Goal: Information Seeking & Learning: Learn about a topic

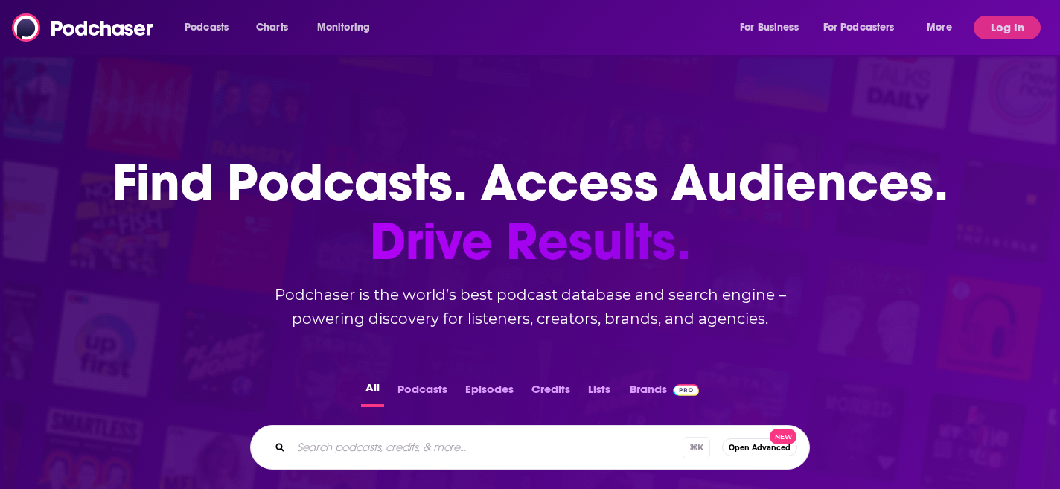
click at [375, 442] on input "Search podcasts, credits, & more..." at bounding box center [486, 447] width 391 height 24
type input "sports geek"
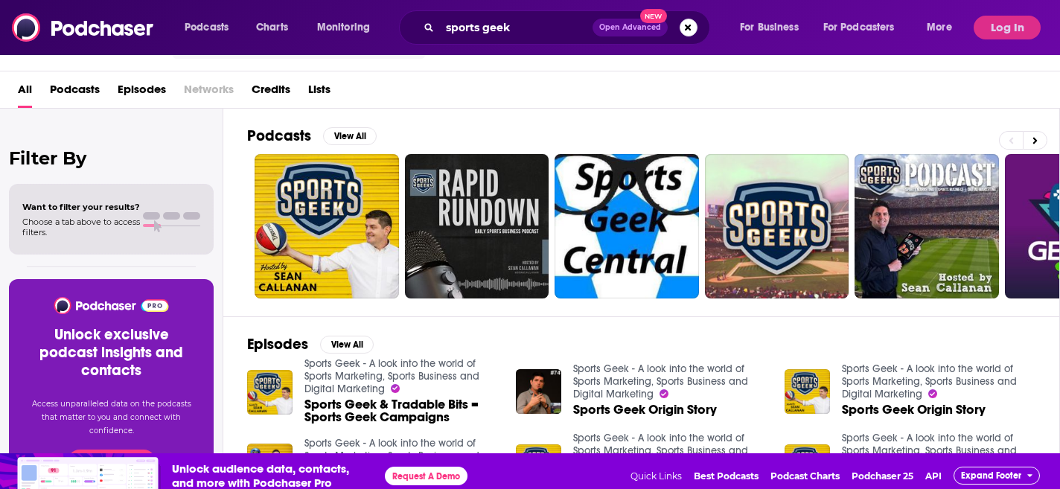
scroll to position [45, 0]
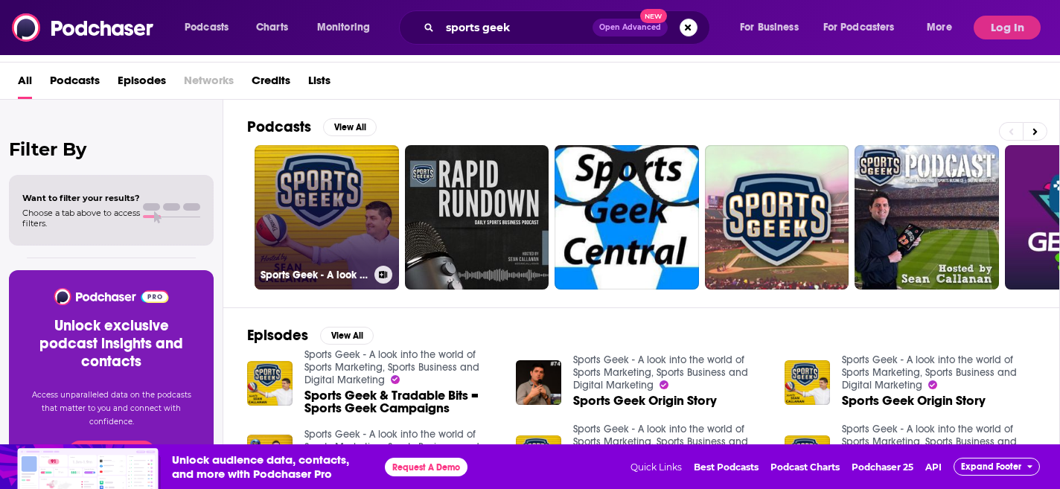
click at [319, 199] on link "Sports Geek - A look into the world of Sports Marketing, Sports Business and Di…" at bounding box center [326, 217] width 144 height 144
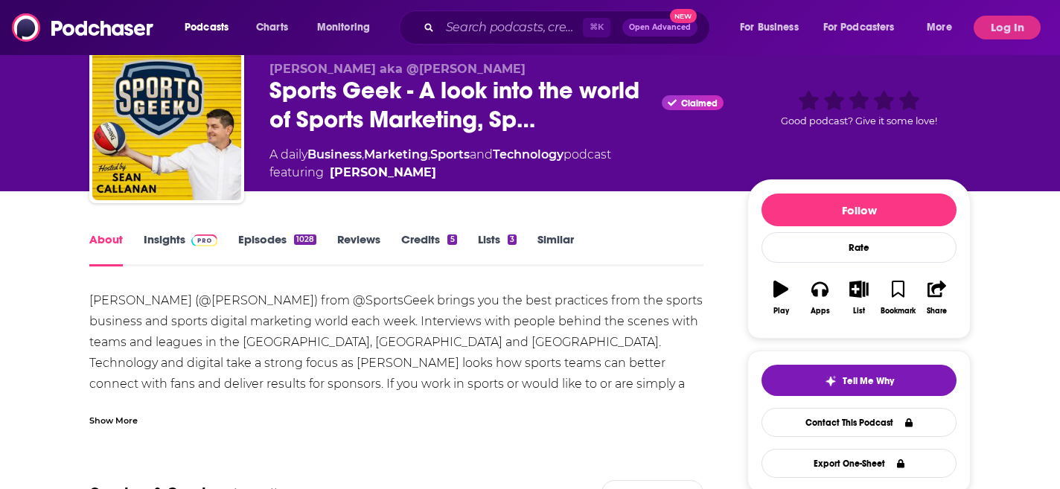
scroll to position [40, 0]
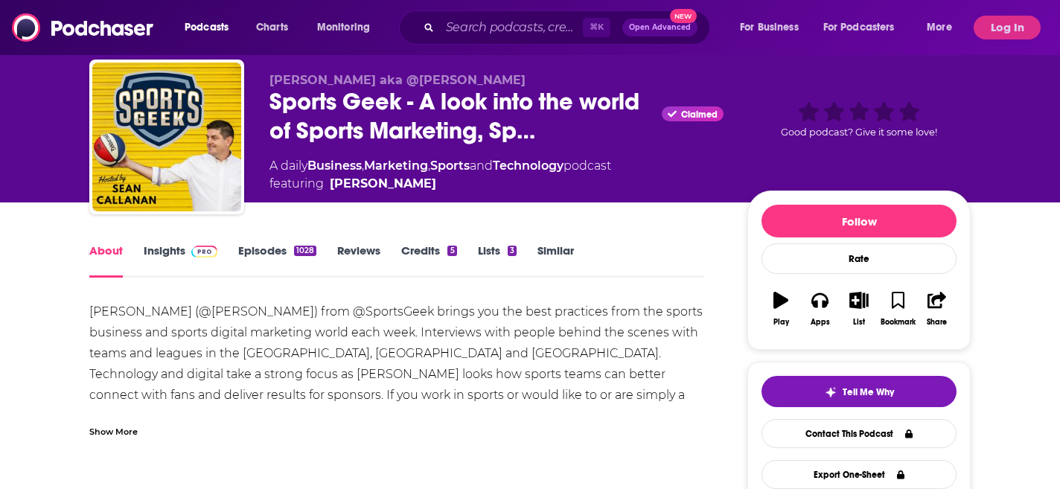
click at [160, 249] on link "Insights" at bounding box center [181, 260] width 74 height 34
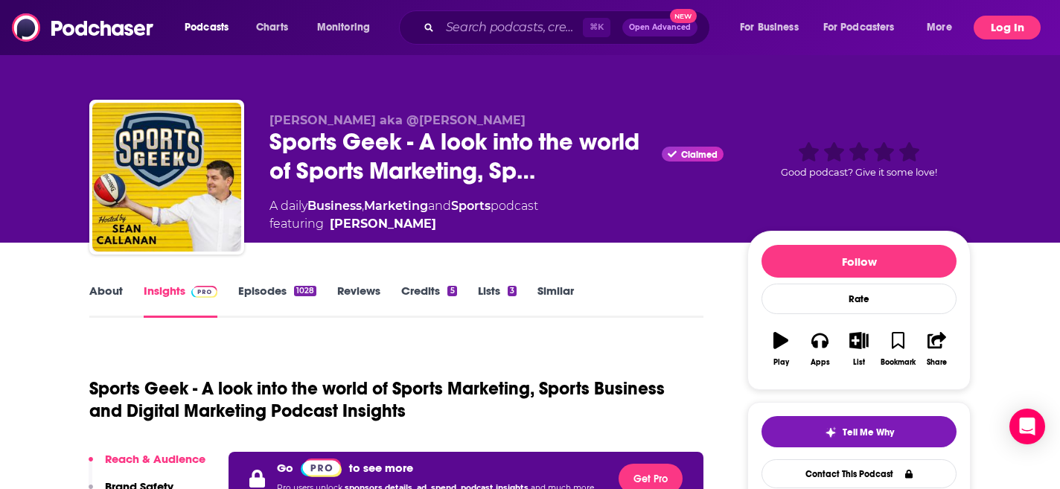
click at [1014, 36] on button "Log In" at bounding box center [1006, 28] width 67 height 24
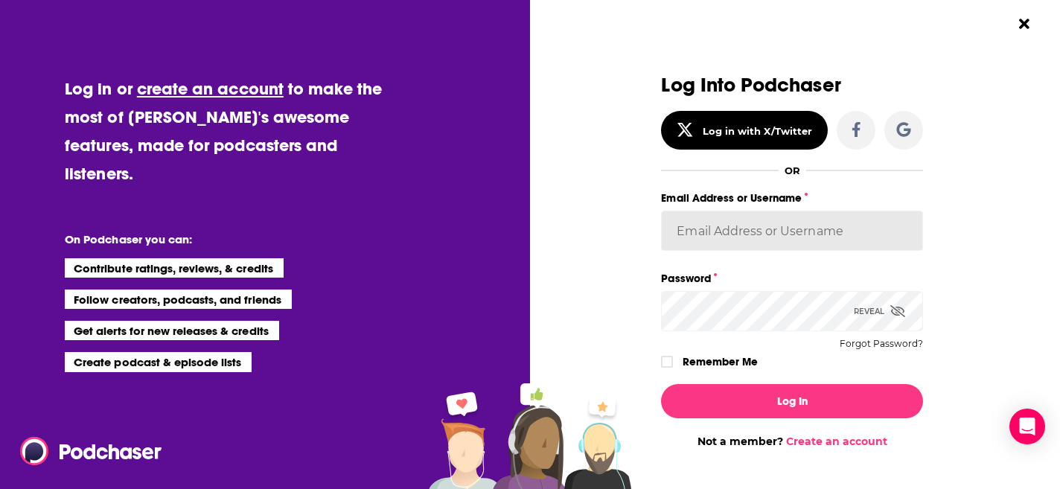
click at [733, 227] on input "Email Address or Username" at bounding box center [792, 231] width 262 height 40
click at [765, 228] on input "Email Address or Username" at bounding box center [792, 231] width 262 height 40
type input "[EMAIL_ADDRESS][DOMAIN_NAME]"
click at [895, 311] on icon "Dialog" at bounding box center [897, 311] width 15 height 12
click at [667, 359] on icon "Dialog" at bounding box center [666, 361] width 9 height 9
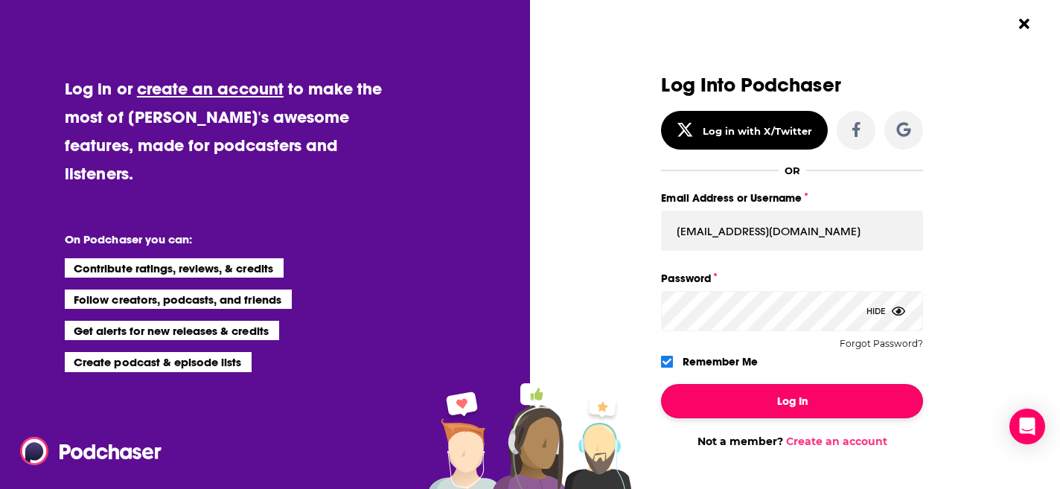
click at [764, 402] on button "Log In" at bounding box center [792, 401] width 262 height 34
click at [816, 401] on button "Log In" at bounding box center [792, 401] width 262 height 34
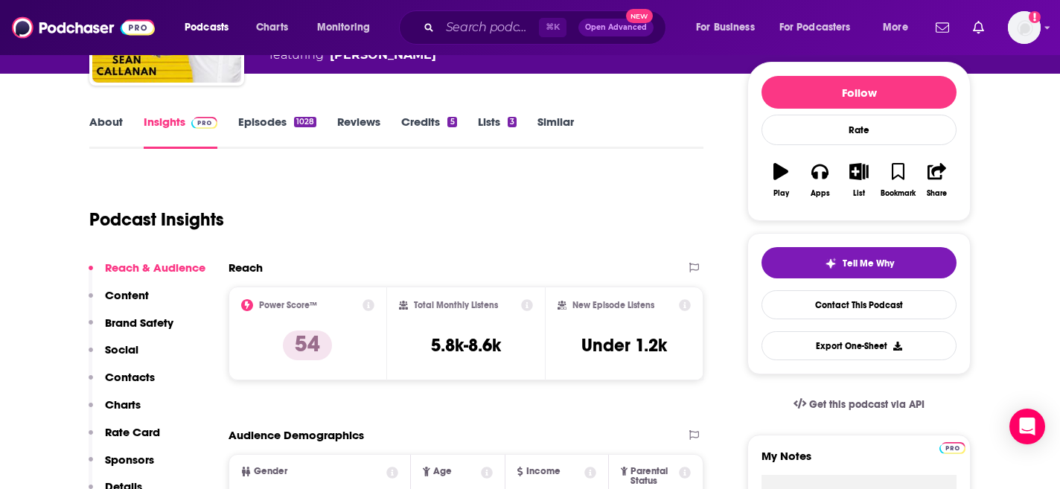
scroll to position [170, 0]
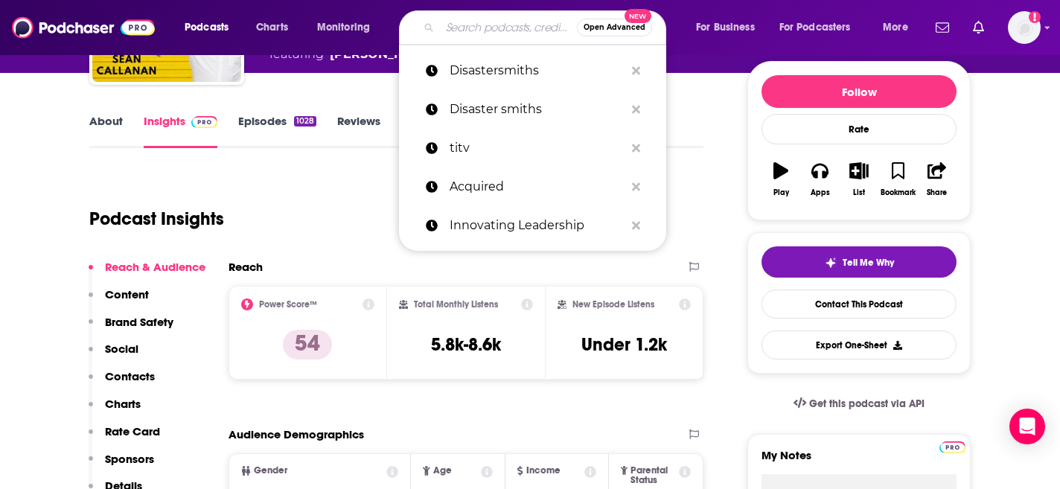
click at [476, 28] on input "Search podcasts, credits, & more..." at bounding box center [508, 28] width 137 height 24
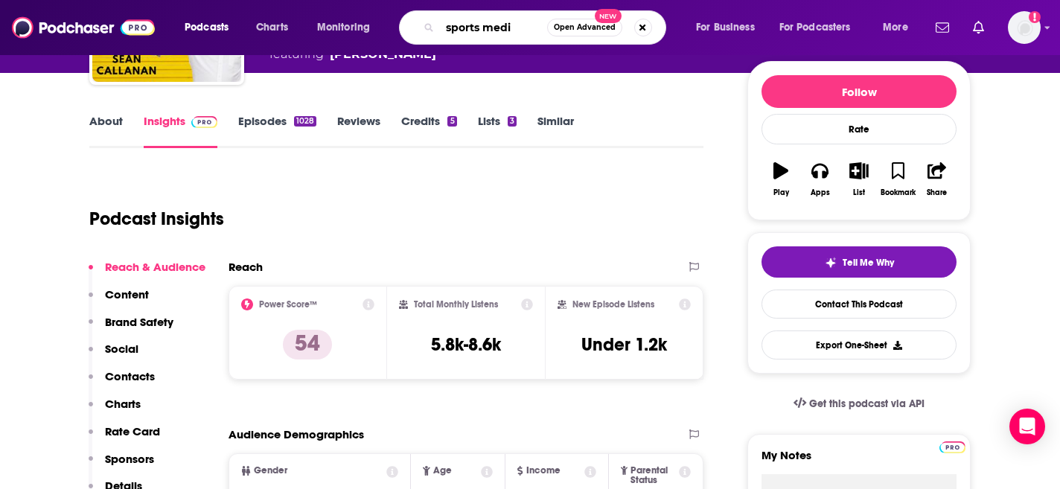
type input "sports media"
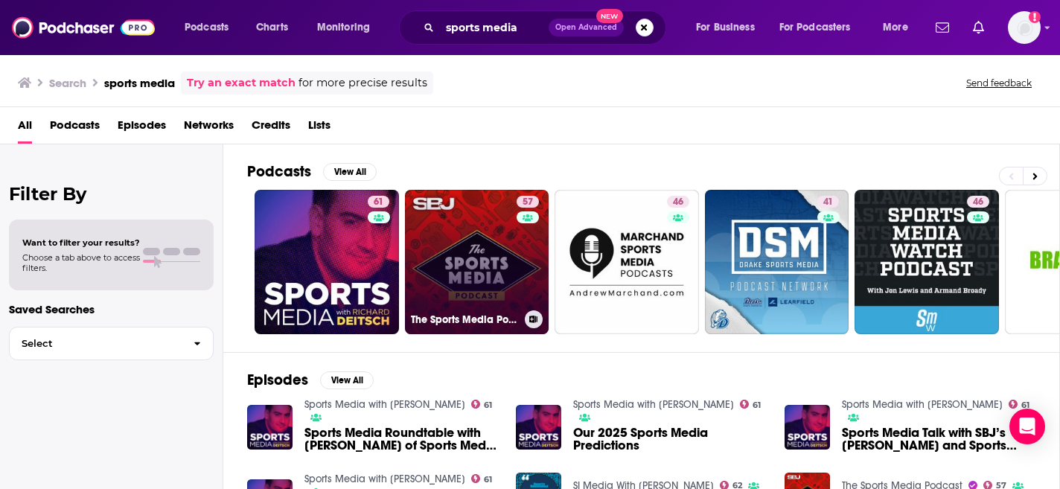
click at [473, 244] on link "57 The Sports Media Podcast" at bounding box center [477, 262] width 144 height 144
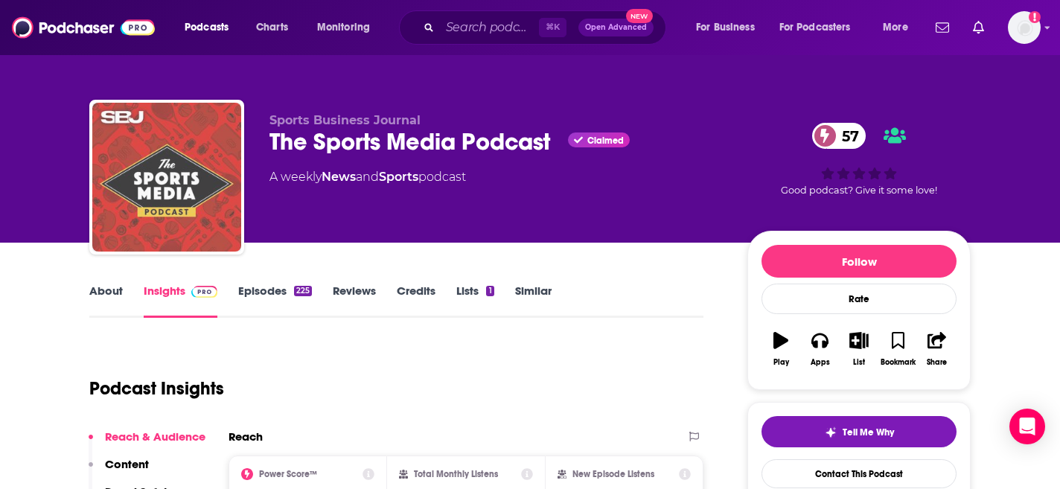
click at [125, 142] on img "The Sports Media Podcast" at bounding box center [166, 177] width 149 height 149
drag, startPoint x: 202, startPoint y: 168, endPoint x: 207, endPoint y: 175, distance: 8.0
click at [202, 168] on img "The Sports Media Podcast" at bounding box center [166, 177] width 149 height 149
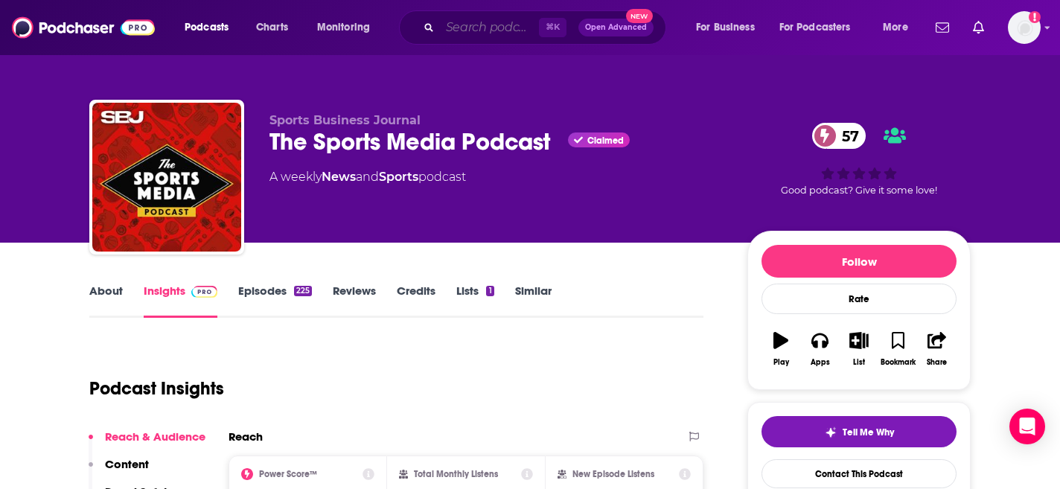
click at [475, 19] on input "Search podcasts, credits, & more..." at bounding box center [489, 28] width 99 height 24
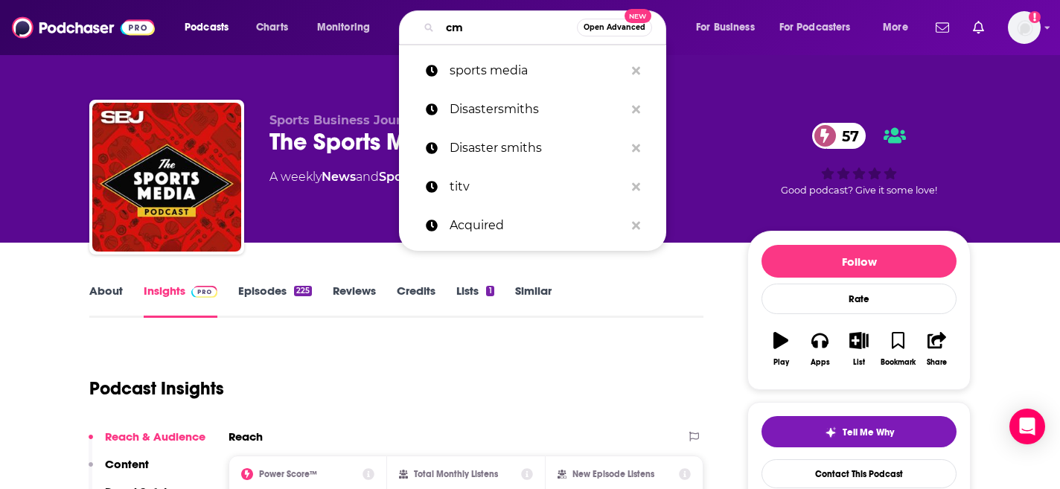
type input "cmo"
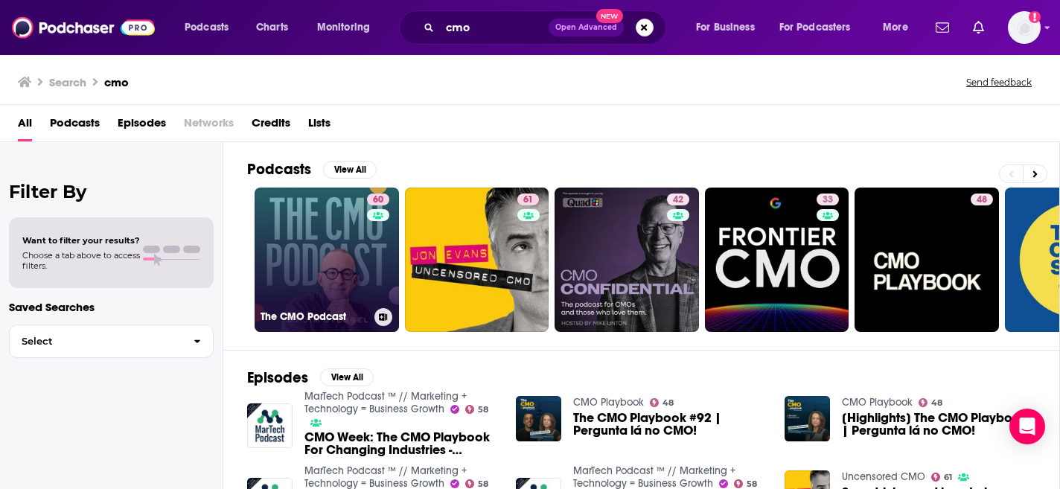
click at [382, 243] on div "60" at bounding box center [380, 250] width 26 height 115
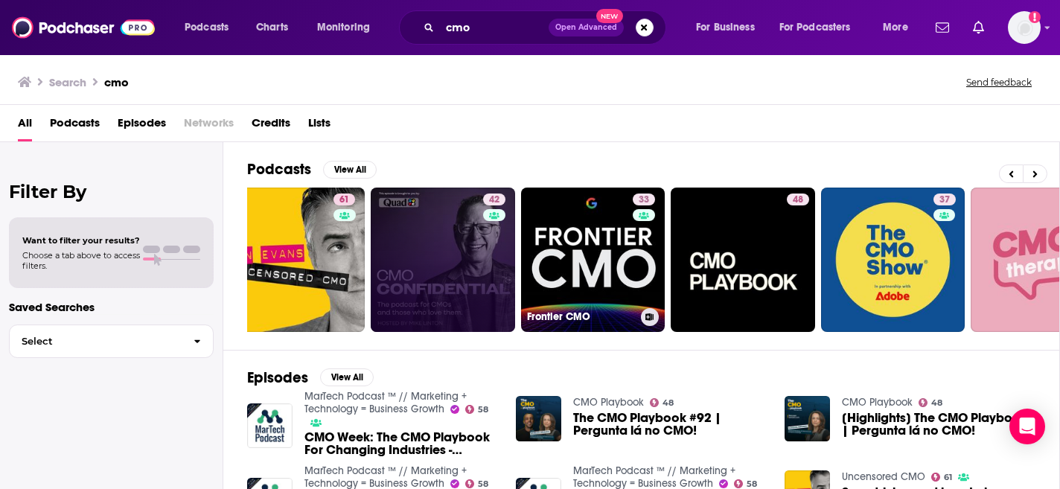
scroll to position [182, 0]
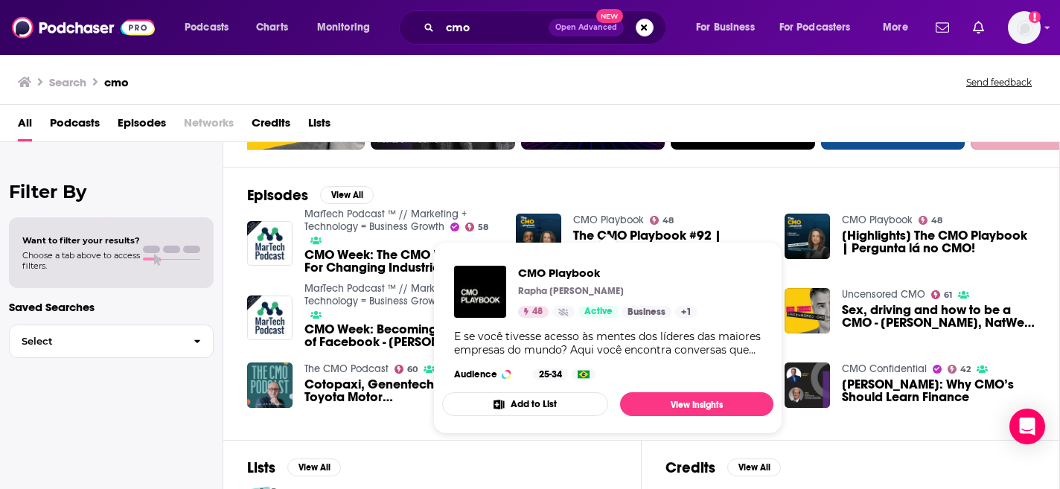
click at [614, 220] on link "CMO Playbook" at bounding box center [608, 220] width 71 height 13
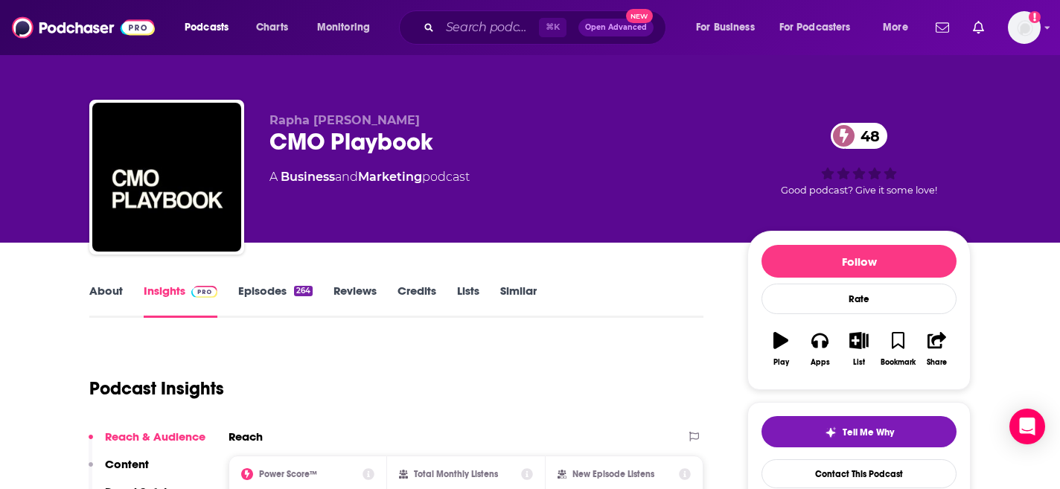
click at [274, 290] on link "Episodes 264" at bounding box center [275, 301] width 74 height 34
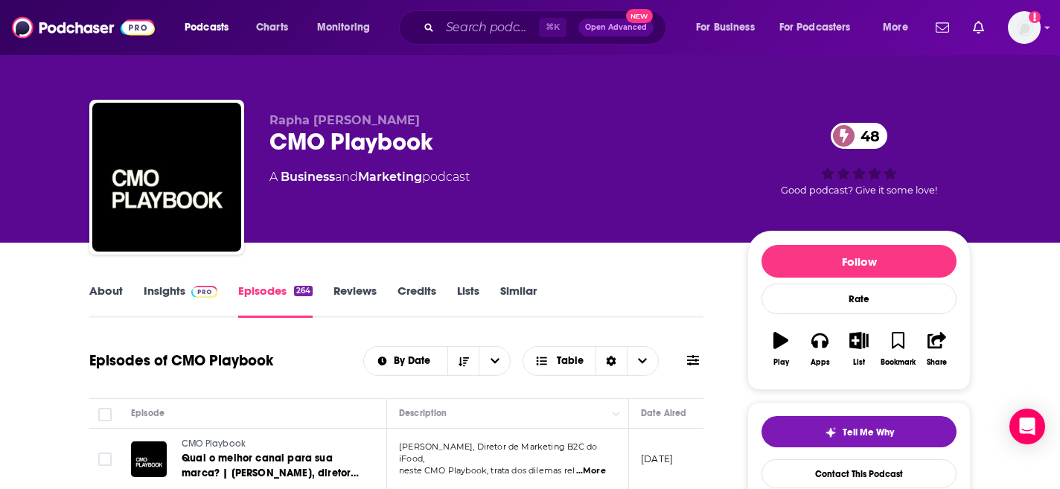
click at [186, 290] on span at bounding box center [201, 291] width 32 height 14
